Goal: Navigation & Orientation: Find specific page/section

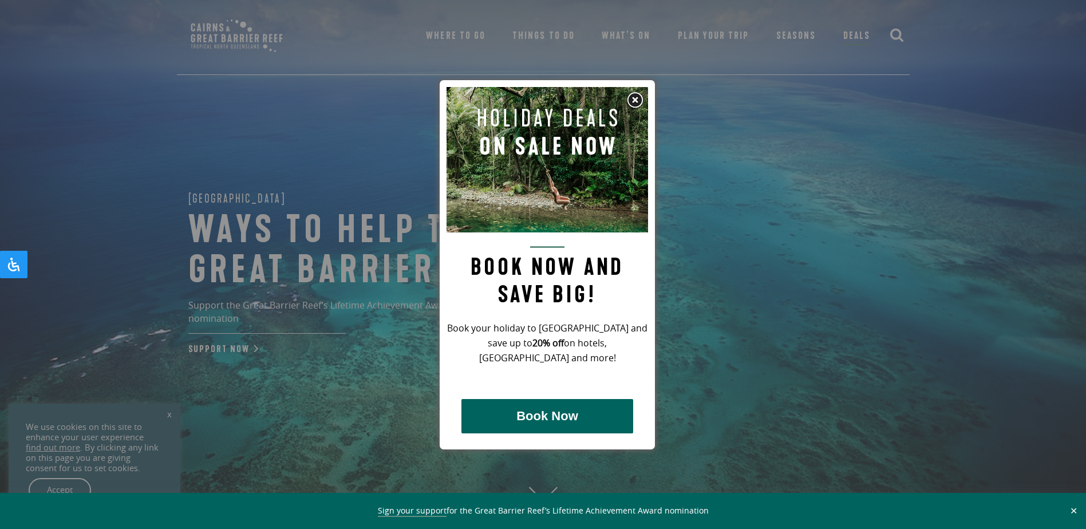
click at [635, 97] on img at bounding box center [634, 100] width 17 height 17
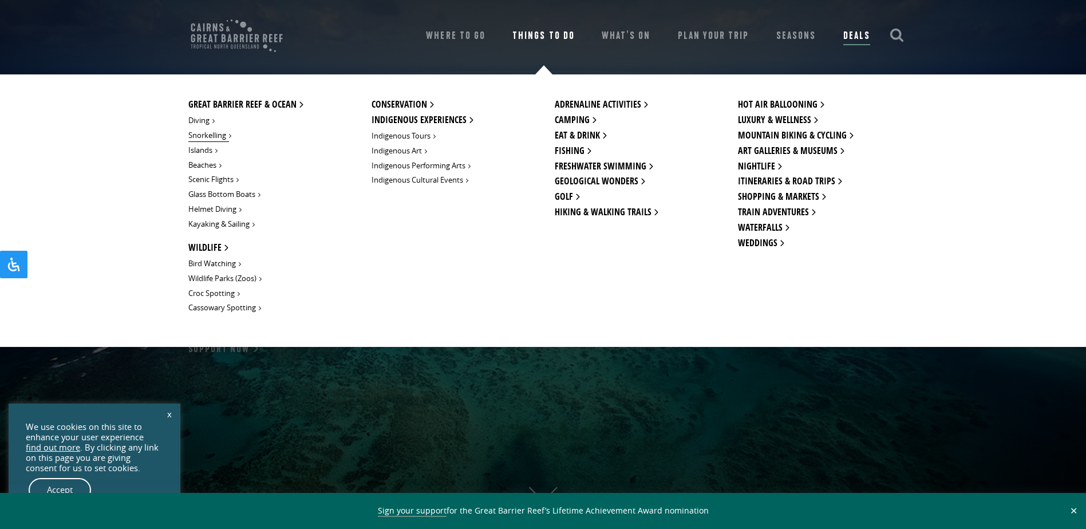
click at [206, 134] on link "Snorkelling" at bounding box center [208, 135] width 41 height 13
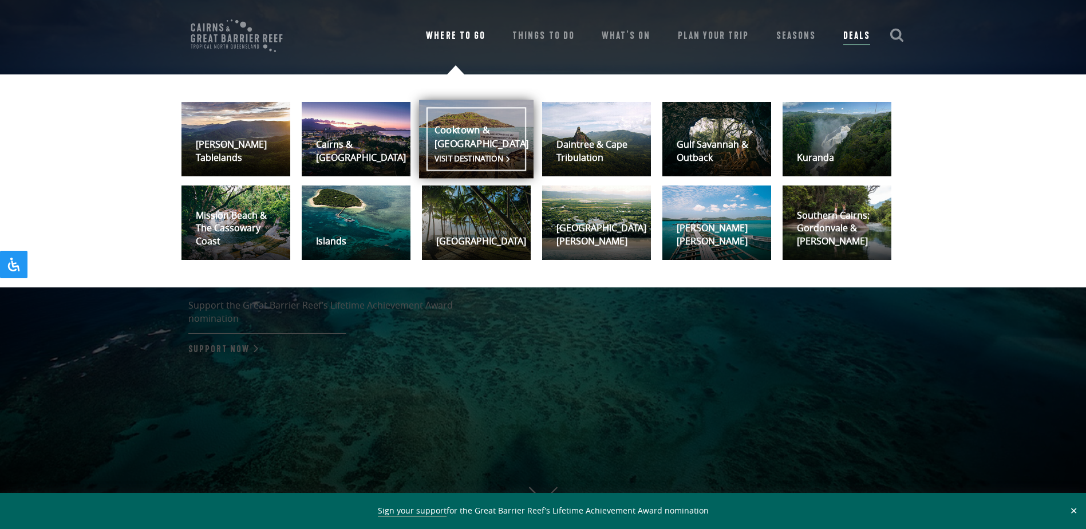
click at [468, 149] on link "[GEOGRAPHIC_DATA] & [GEOGRAPHIC_DATA] Visit destination" at bounding box center [476, 139] width 115 height 78
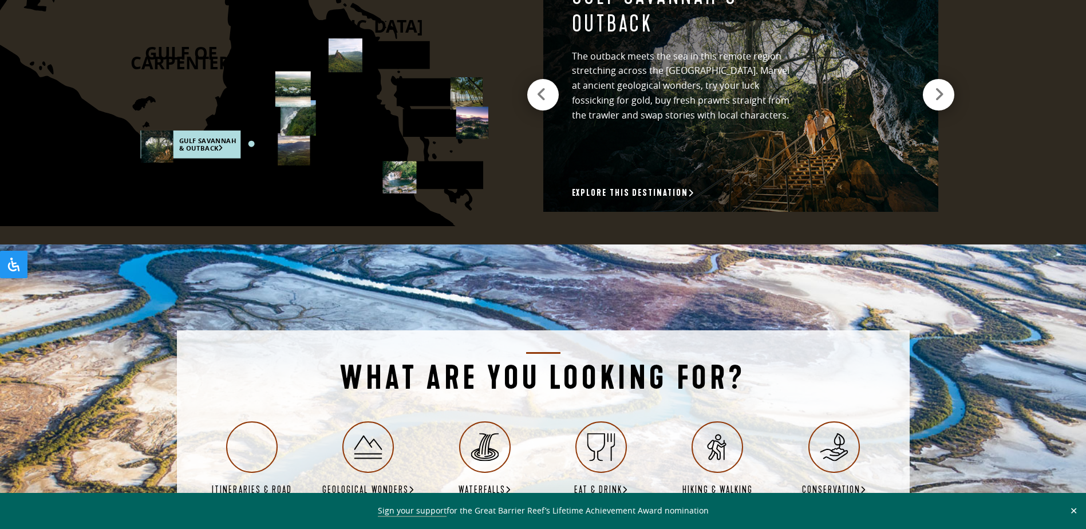
scroll to position [1889, 0]
